Goal: Information Seeking & Learning: Find specific fact

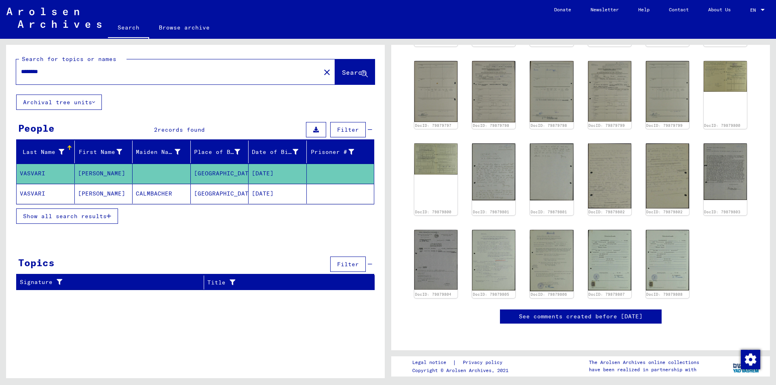
scroll to position [283, 0]
click at [428, 229] on img at bounding box center [436, 260] width 46 height 63
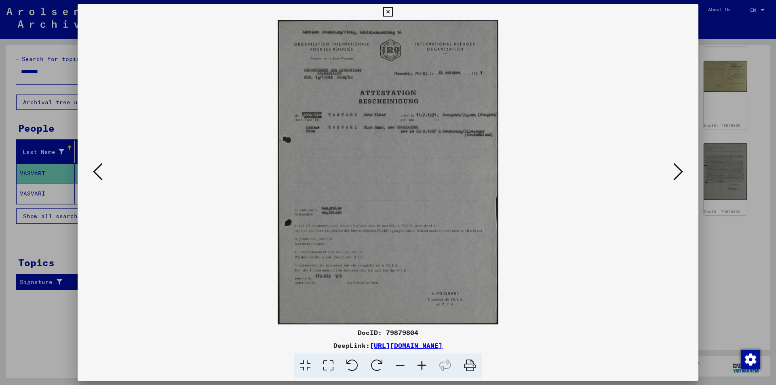
click at [331, 365] on icon at bounding box center [328, 366] width 23 height 25
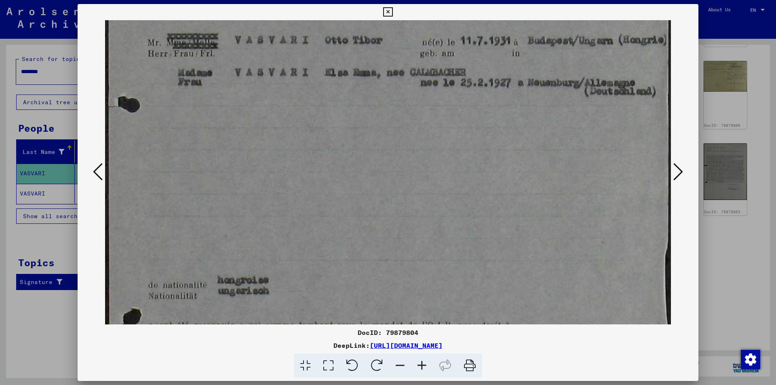
drag, startPoint x: 435, startPoint y: 236, endPoint x: 409, endPoint y: 27, distance: 211.1
click at [409, 13] on div "DocID: 79879804 DeepLink: [URL][DOMAIN_NAME]" at bounding box center [388, 191] width 621 height 374
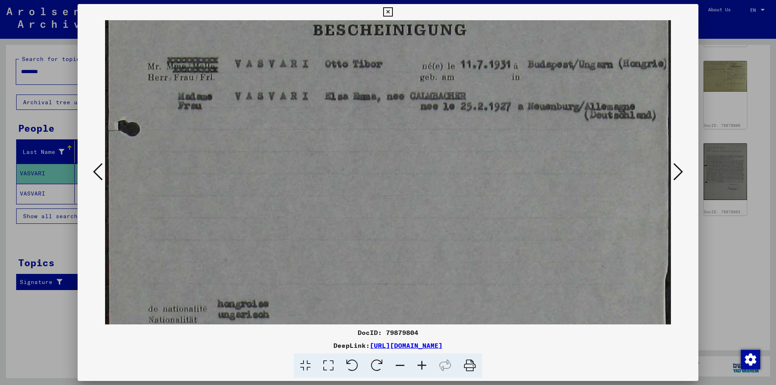
drag, startPoint x: 413, startPoint y: 61, endPoint x: 408, endPoint y: 84, distance: 24.0
click at [408, 84] on img at bounding box center [388, 212] width 566 height 782
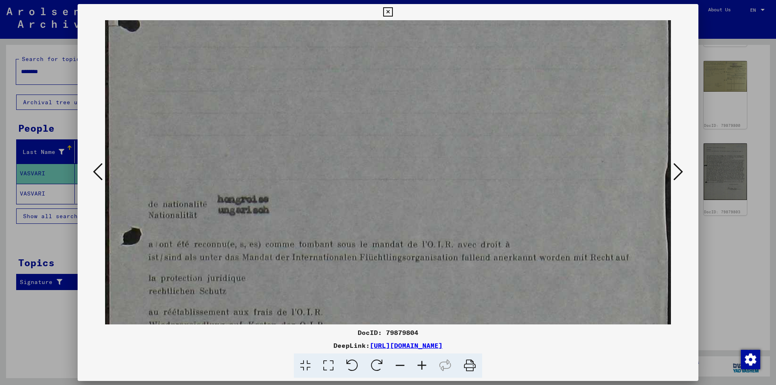
drag, startPoint x: 421, startPoint y: 216, endPoint x: 401, endPoint y: 111, distance: 107.0
click at [401, 111] on img at bounding box center [388, 107] width 566 height 782
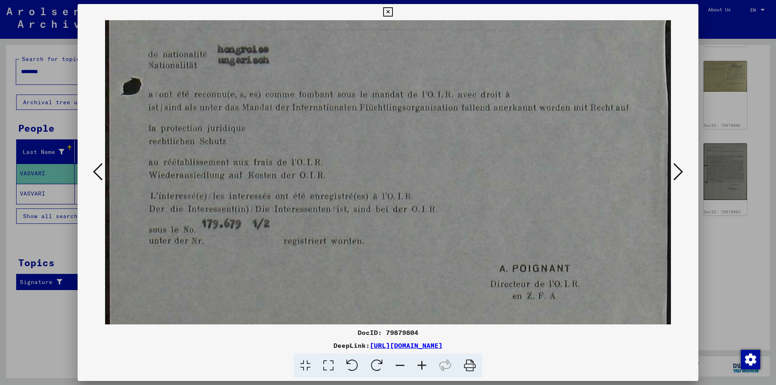
drag, startPoint x: 400, startPoint y: 184, endPoint x: 389, endPoint y: 35, distance: 149.6
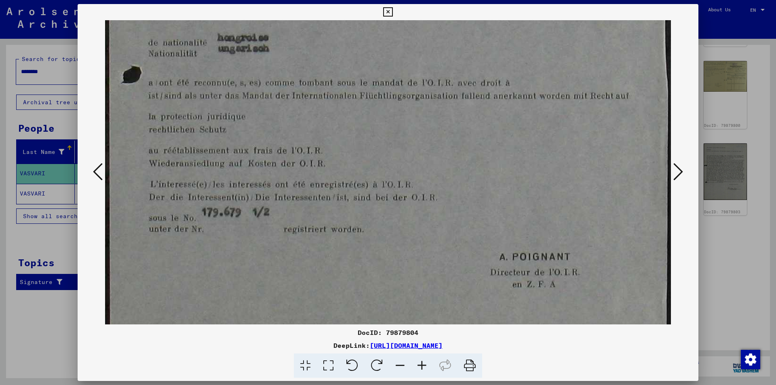
scroll to position [467, 0]
drag, startPoint x: 406, startPoint y: 136, endPoint x: 406, endPoint y: 123, distance: 12.9
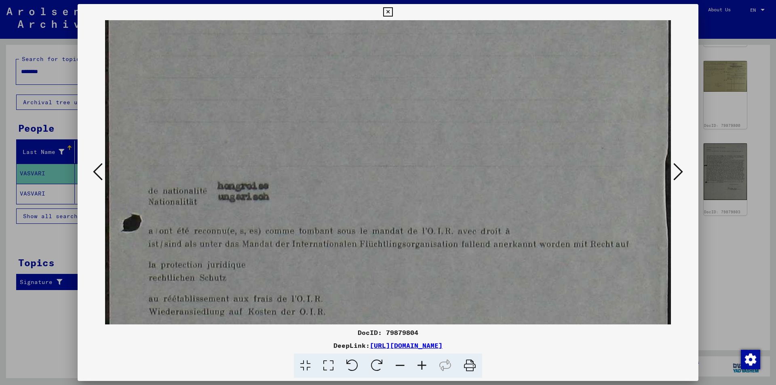
drag, startPoint x: 531, startPoint y: 102, endPoint x: 514, endPoint y: 248, distance: 147.0
click at [514, 249] on img at bounding box center [388, 94] width 566 height 782
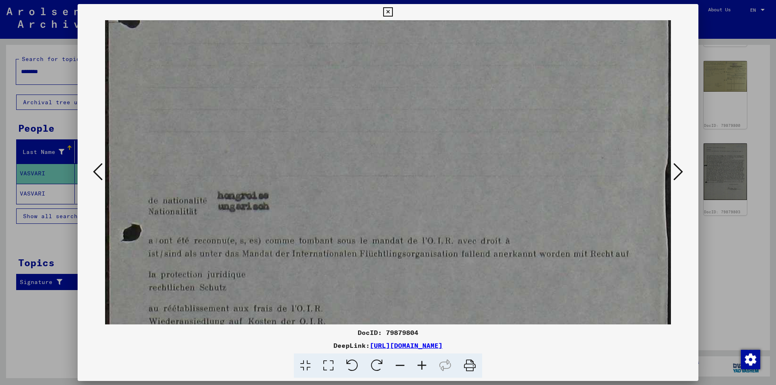
scroll to position [303, 0]
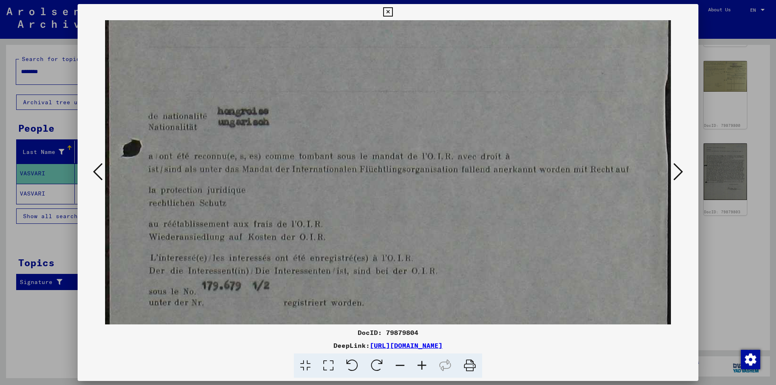
drag, startPoint x: 511, startPoint y: 157, endPoint x: 513, endPoint y: 85, distance: 72.8
click at [513, 85] on img at bounding box center [388, 19] width 566 height 782
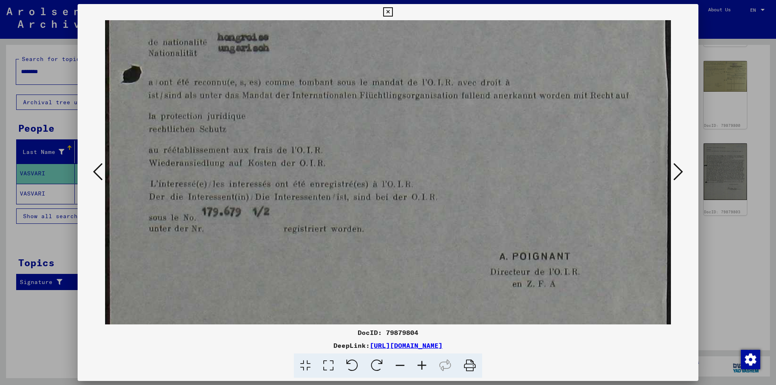
scroll to position [470, 0]
drag, startPoint x: 447, startPoint y: 133, endPoint x: 428, endPoint y: 55, distance: 80.2
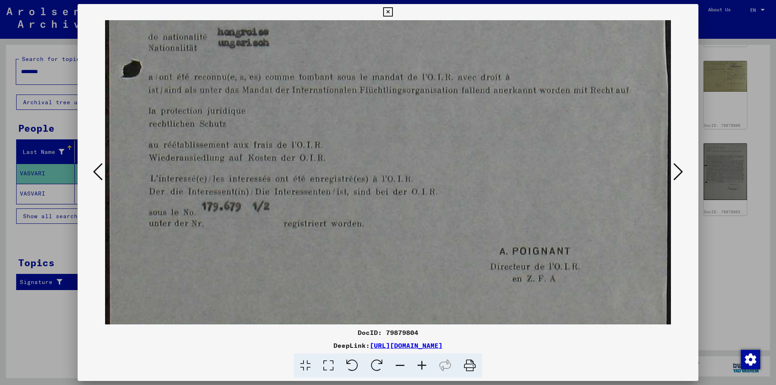
scroll to position [468, 0]
drag, startPoint x: 362, startPoint y: 83, endPoint x: 341, endPoint y: 85, distance: 21.9
drag, startPoint x: 342, startPoint y: 95, endPoint x: 290, endPoint y: 93, distance: 51.4
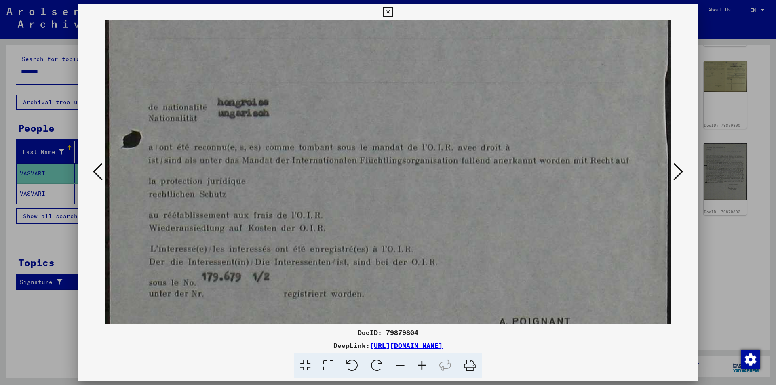
scroll to position [408, 0]
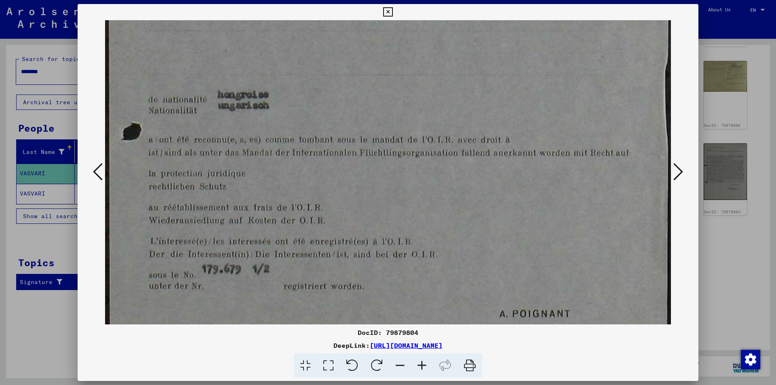
drag, startPoint x: 473, startPoint y: 140, endPoint x: 471, endPoint y: 192, distance: 51.8
click at [471, 192] on img at bounding box center [388, 3] width 566 height 782
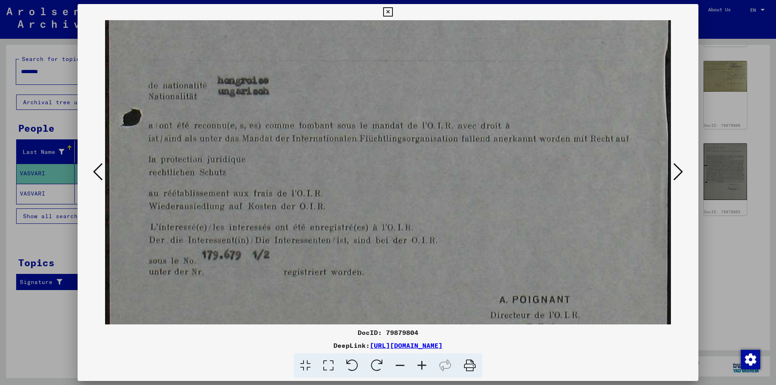
drag, startPoint x: 444, startPoint y: 207, endPoint x: 444, endPoint y: 193, distance: 14.6
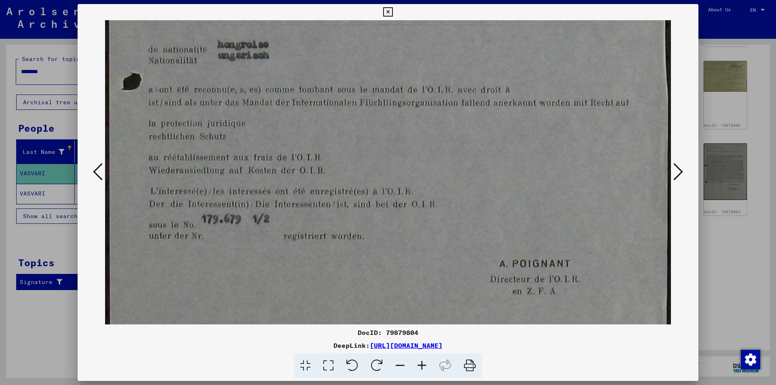
scroll to position [460, 0]
drag, startPoint x: 465, startPoint y: 181, endPoint x: 472, endPoint y: 144, distance: 37.4
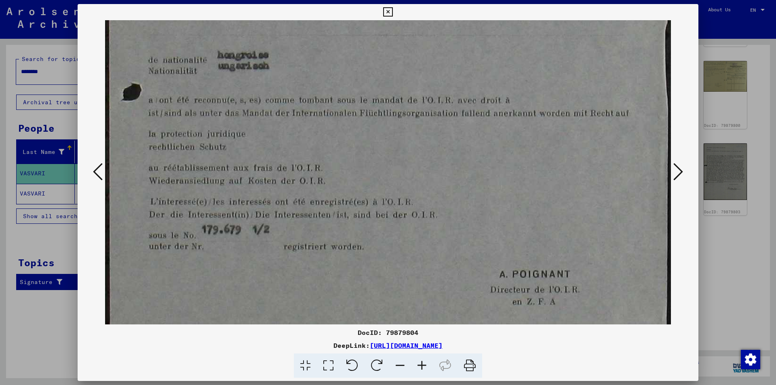
scroll to position [449, 0]
drag, startPoint x: 451, startPoint y: 161, endPoint x: 431, endPoint y: 171, distance: 22.6
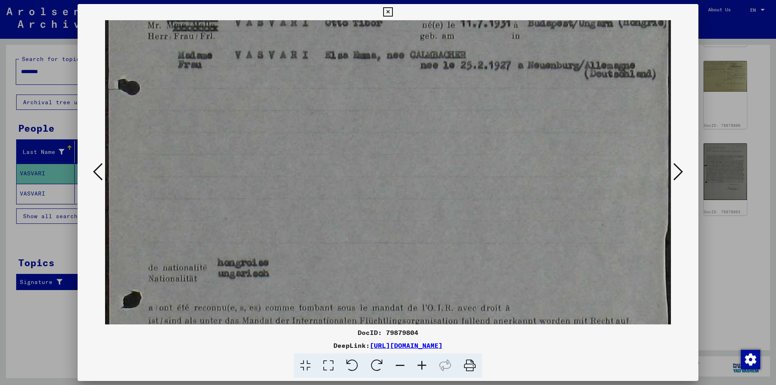
drag, startPoint x: 473, startPoint y: 96, endPoint x: 459, endPoint y: 310, distance: 214.8
click at [457, 315] on img at bounding box center [388, 171] width 566 height 782
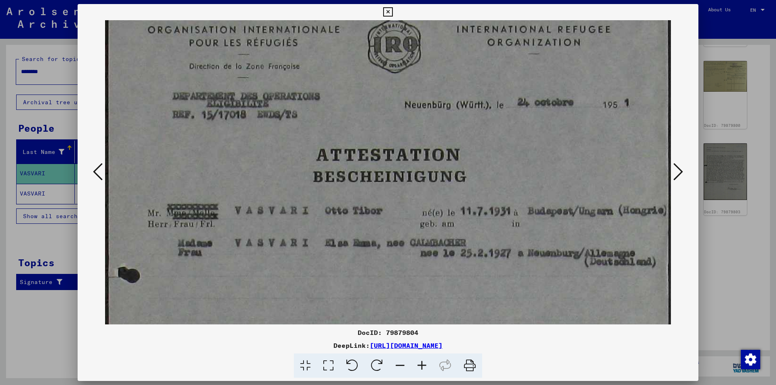
drag, startPoint x: 427, startPoint y: 170, endPoint x: 434, endPoint y: 311, distance: 141.3
click at [434, 314] on img at bounding box center [388, 359] width 566 height 782
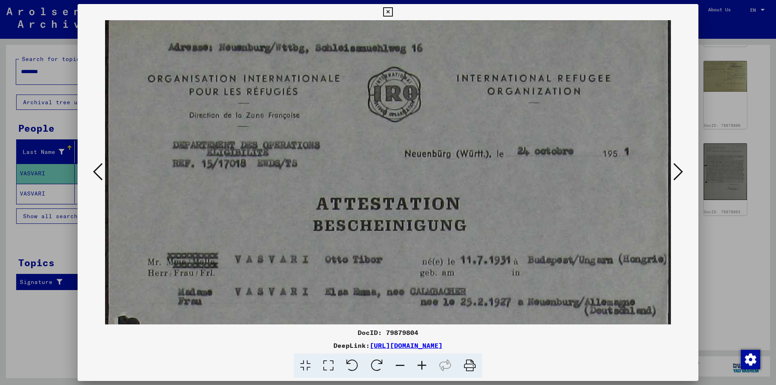
scroll to position [0, 0]
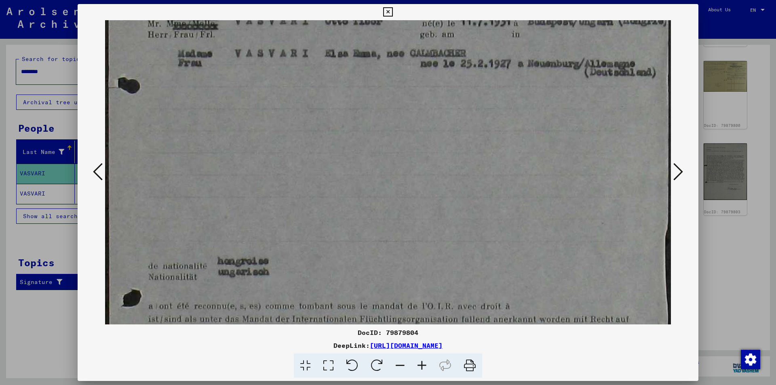
drag, startPoint x: 419, startPoint y: 215, endPoint x: 411, endPoint y: 51, distance: 164.4
click at [404, 26] on img at bounding box center [388, 169] width 566 height 782
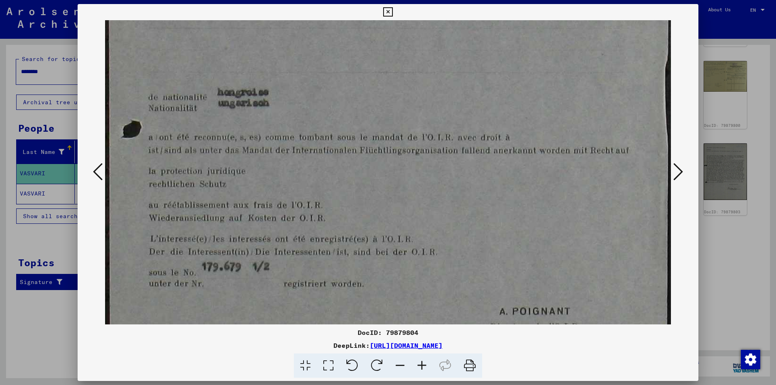
scroll to position [478, 0]
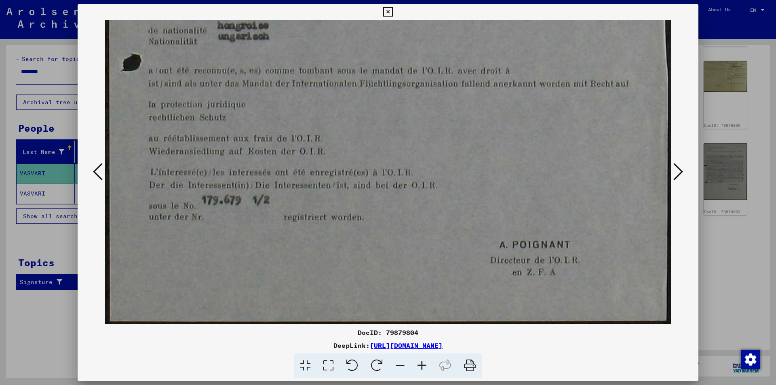
drag, startPoint x: 427, startPoint y: 220, endPoint x: 383, endPoint y: -35, distance: 258.5
click at [383, 0] on html "Search Browse archive Donate Newsletter Help Contact About Us Search Browse arc…" at bounding box center [388, 192] width 776 height 385
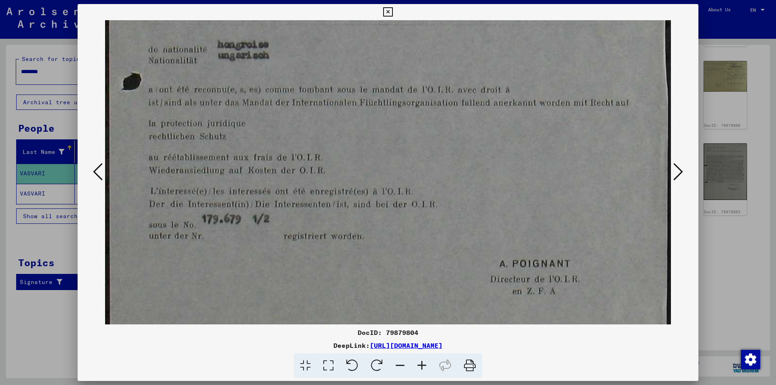
scroll to position [462, 0]
drag, startPoint x: 417, startPoint y: 144, endPoint x: 403, endPoint y: 159, distance: 20.6
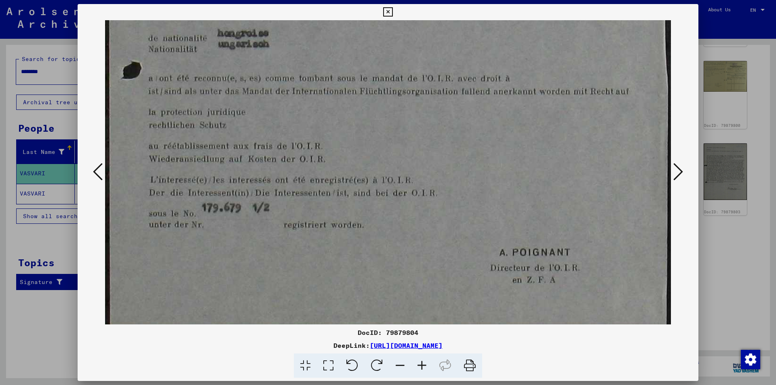
scroll to position [478, 0]
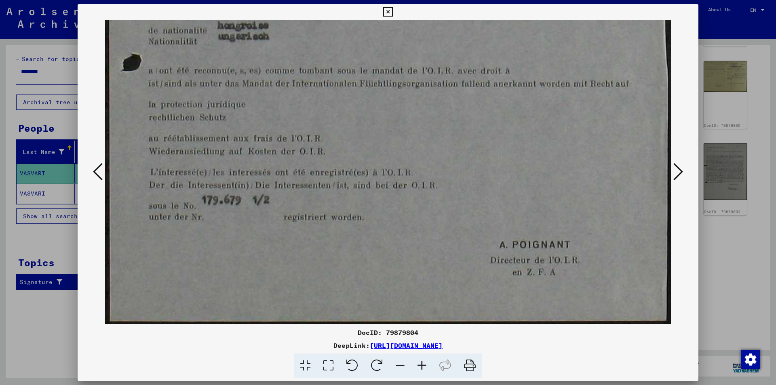
drag, startPoint x: 375, startPoint y: 159, endPoint x: 373, endPoint y: 105, distance: 54.2
drag, startPoint x: 265, startPoint y: 113, endPoint x: 270, endPoint y: 107, distance: 8.0
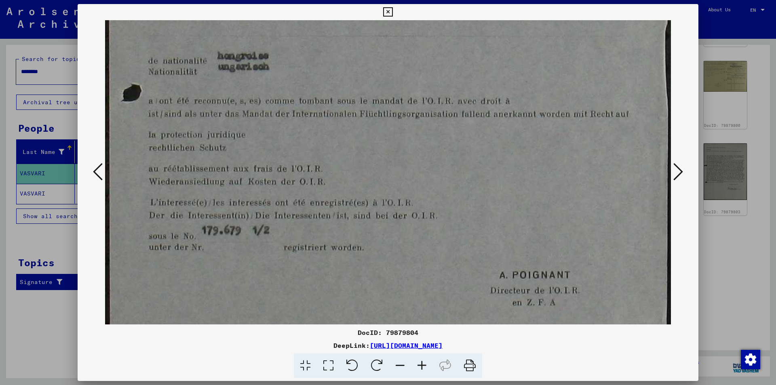
scroll to position [446, 0]
drag, startPoint x: 359, startPoint y: 149, endPoint x: 352, endPoint y: 181, distance: 32.3
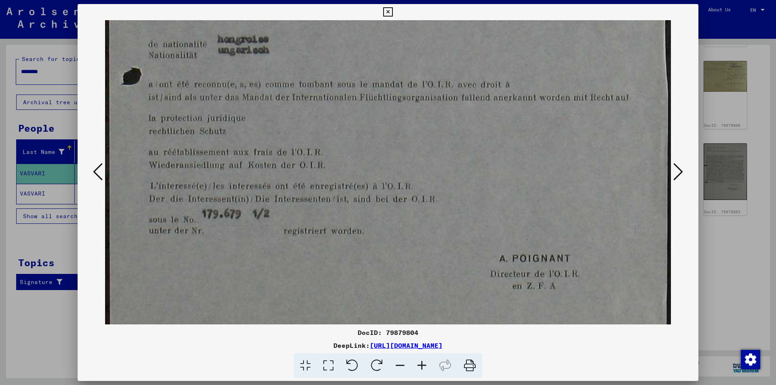
scroll to position [478, 0]
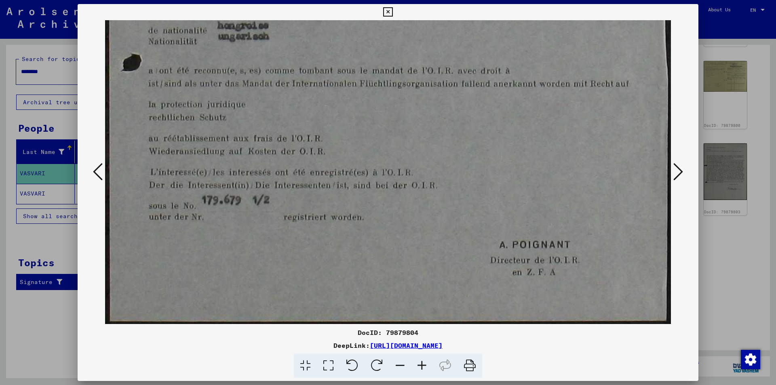
drag, startPoint x: 355, startPoint y: 184, endPoint x: 358, endPoint y: 95, distance: 89.4
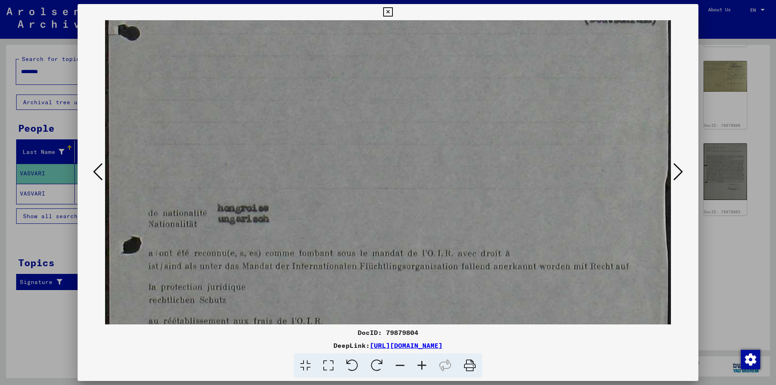
drag, startPoint x: 473, startPoint y: 94, endPoint x: 451, endPoint y: 273, distance: 180.0
click at [451, 273] on img at bounding box center [388, 116] width 566 height 782
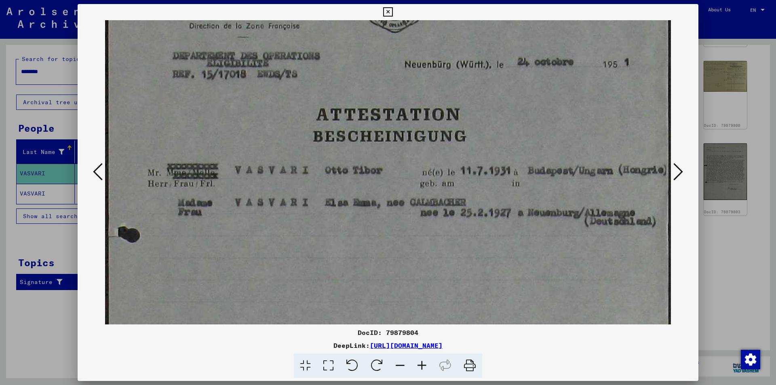
drag, startPoint x: 440, startPoint y: 96, endPoint x: 430, endPoint y: 253, distance: 157.3
click at [421, 282] on img at bounding box center [388, 319] width 566 height 782
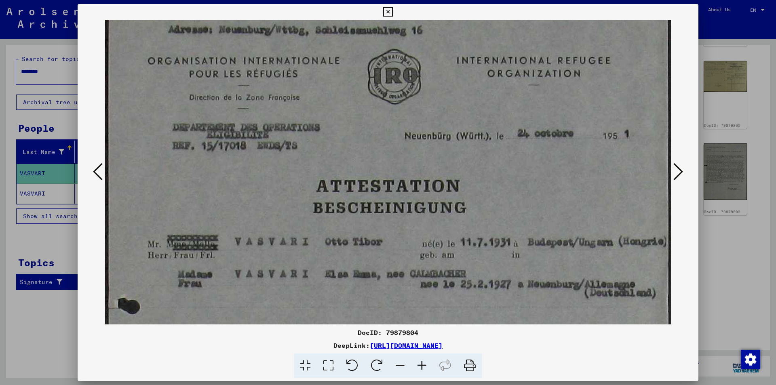
scroll to position [0, 0]
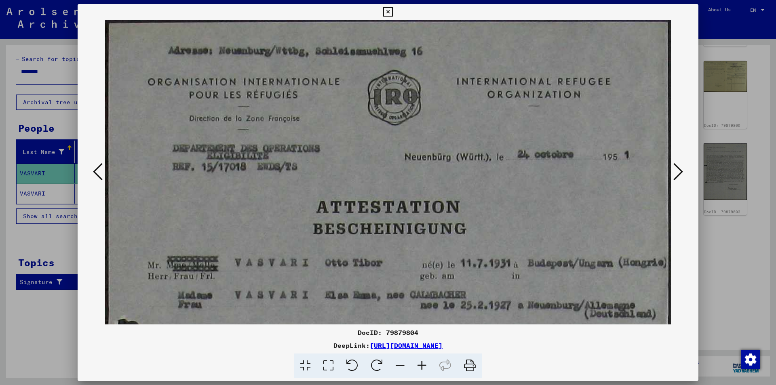
drag, startPoint x: 441, startPoint y: 211, endPoint x: 430, endPoint y: 284, distance: 73.2
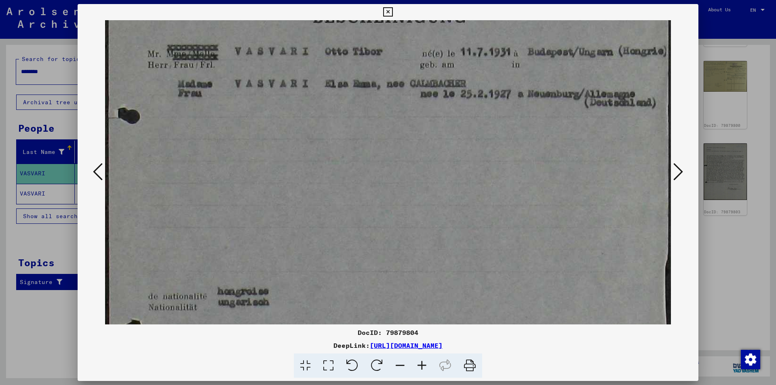
drag, startPoint x: 428, startPoint y: 271, endPoint x: 406, endPoint y: 57, distance: 214.6
click at [406, 57] on img at bounding box center [388, 200] width 566 height 782
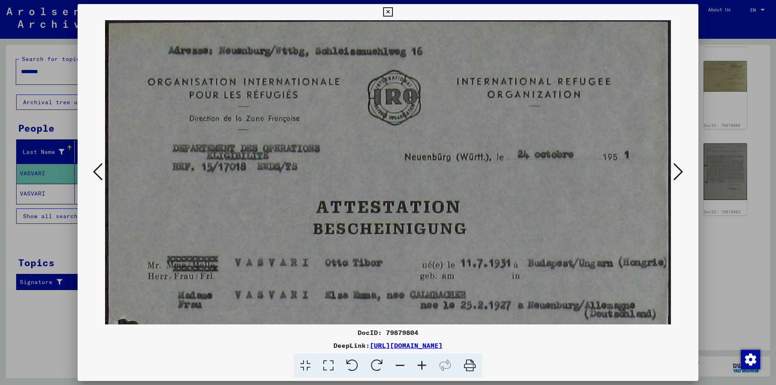
drag, startPoint x: 491, startPoint y: 231, endPoint x: 477, endPoint y: 354, distance: 123.3
click at [477, 354] on div "DocID: 79879804 DeepLink: [URL][DOMAIN_NAME]" at bounding box center [388, 191] width 621 height 374
drag, startPoint x: 440, startPoint y: 175, endPoint x: 431, endPoint y: 254, distance: 80.2
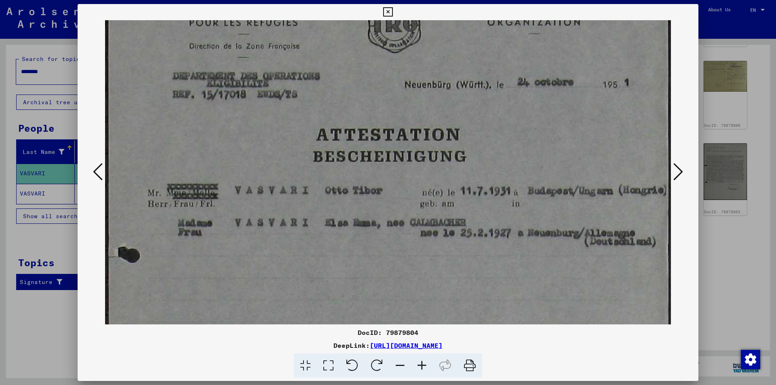
drag, startPoint x: 368, startPoint y: 154, endPoint x: 355, endPoint y: 112, distance: 44.0
click at [358, 87] on img at bounding box center [388, 339] width 566 height 782
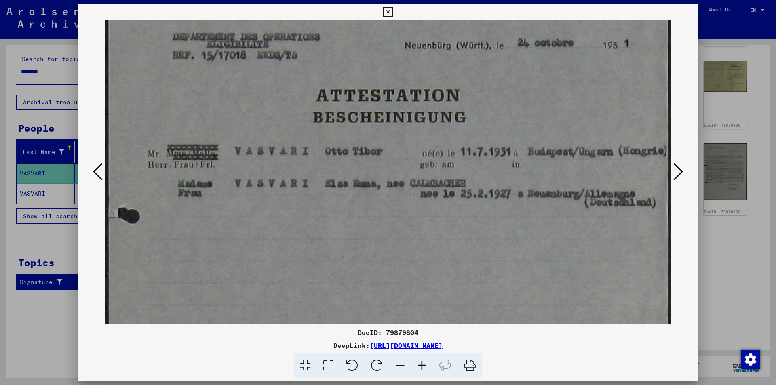
scroll to position [116, 0]
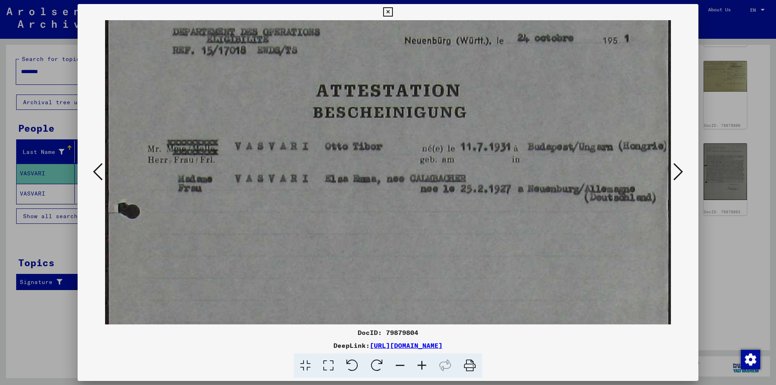
drag, startPoint x: 358, startPoint y: 93, endPoint x: 335, endPoint y: 96, distance: 22.8
click at [335, 95] on img at bounding box center [388, 295] width 566 height 782
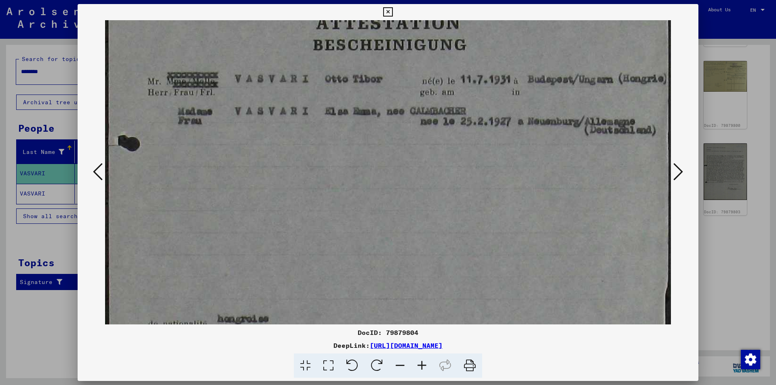
drag, startPoint x: 372, startPoint y: 191, endPoint x: 363, endPoint y: 123, distance: 68.6
click at [363, 123] on img at bounding box center [388, 227] width 566 height 782
click at [421, 259] on img at bounding box center [388, 227] width 566 height 782
drag, startPoint x: 358, startPoint y: 332, endPoint x: 420, endPoint y: 333, distance: 61.5
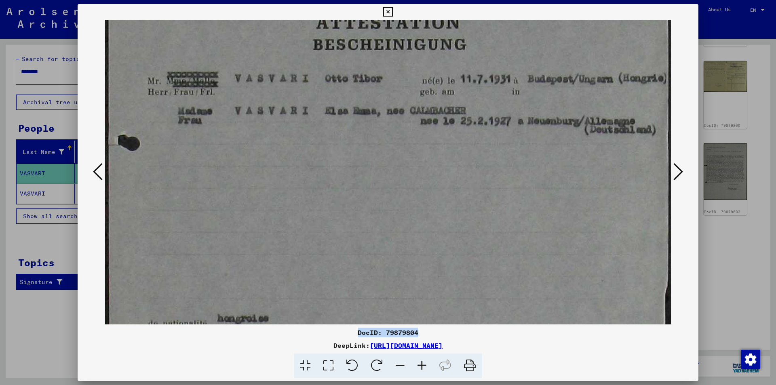
click at [420, 333] on div "DocID: 79879804" at bounding box center [388, 333] width 621 height 10
copy div "DocID: 79879804"
click at [385, 8] on icon at bounding box center [387, 12] width 9 height 10
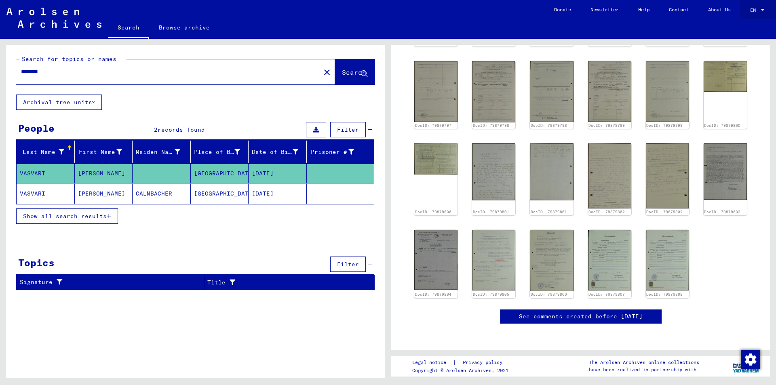
click at [764, 8] on div at bounding box center [763, 10] width 7 height 6
click at [742, 13] on span "English" at bounding box center [743, 14] width 20 height 6
click at [508, 11] on mat-toolbar "Search Browse archive Detailed questions/information about the documents? Send …" at bounding box center [388, 19] width 776 height 39
click at [723, 8] on link "About Us" at bounding box center [720, 9] width 42 height 19
